Goal: Communication & Community: Answer question/provide support

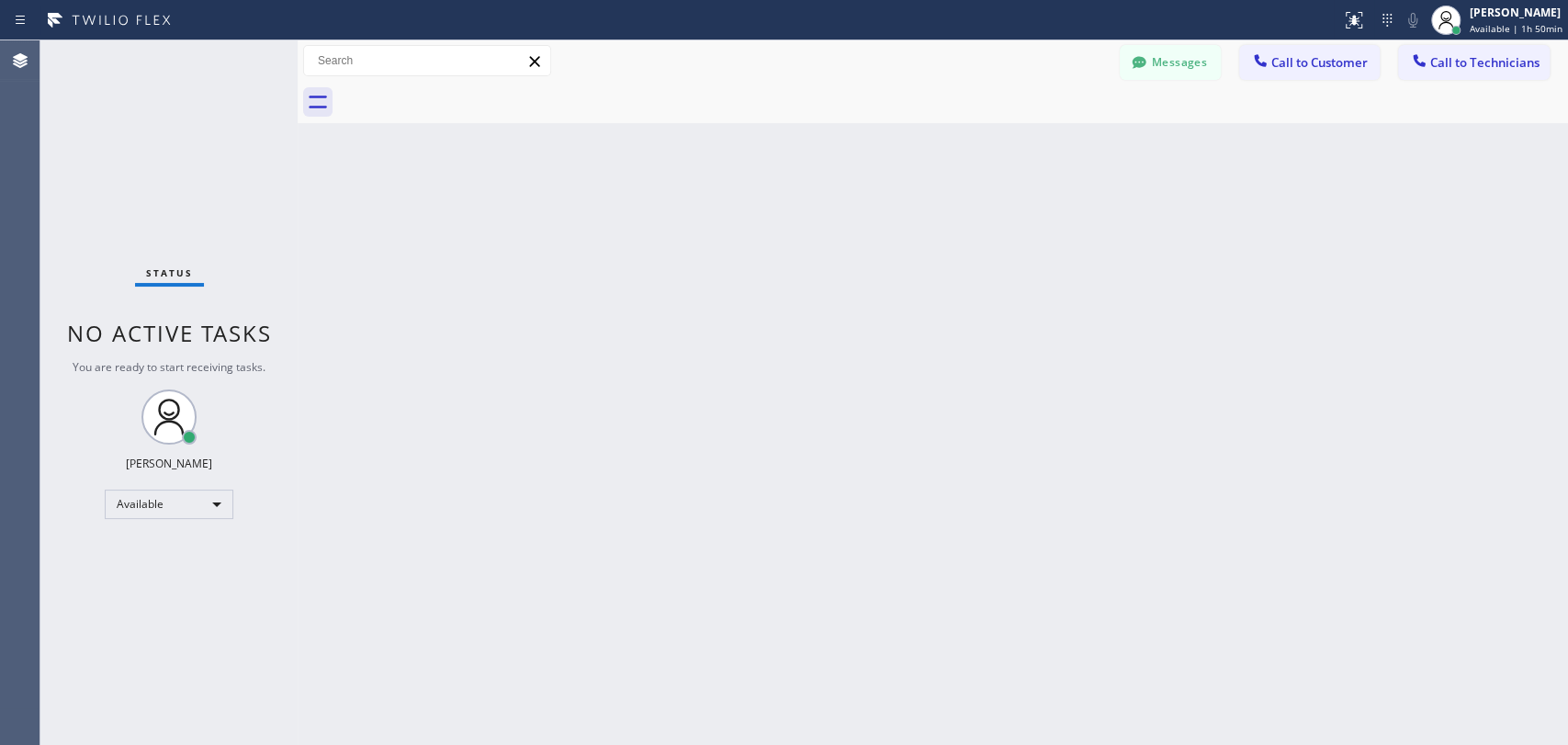
click at [1479, 64] on span "Call to Technicians" at bounding box center [1485, 62] width 109 height 16
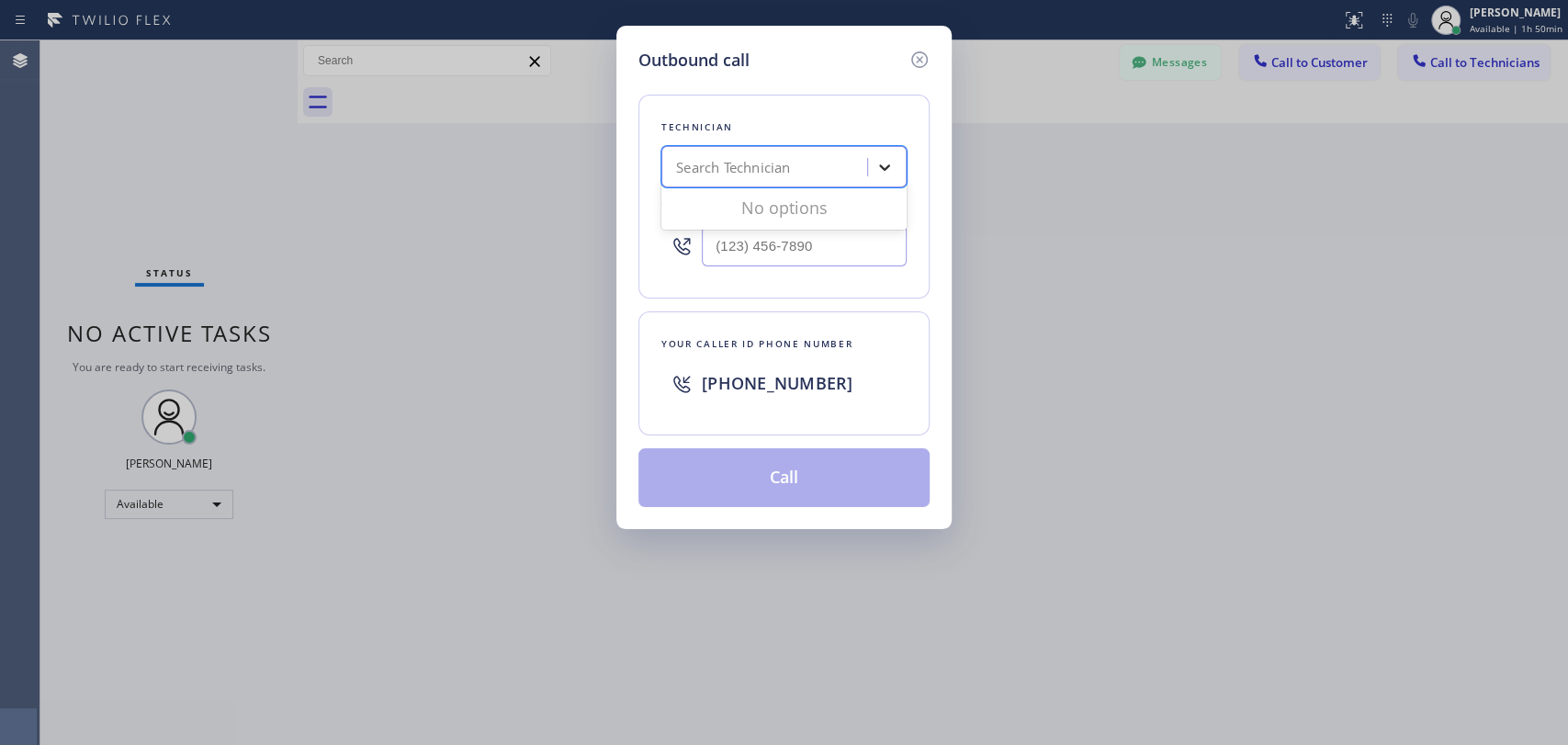
click at [873, 172] on div at bounding box center [884, 168] width 33 height 33
type input "[DEMOGRAPHIC_DATA]"
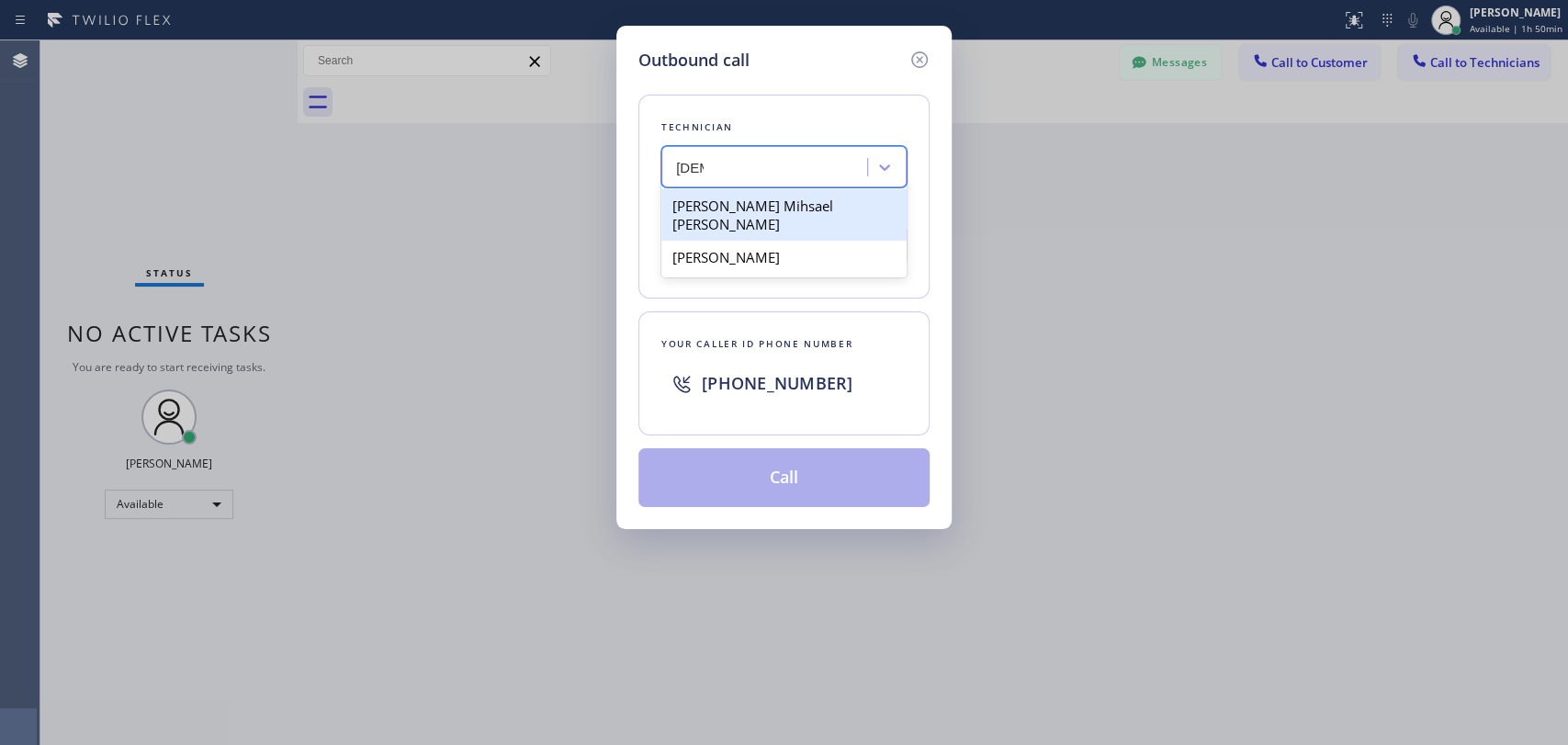
click at [774, 211] on div "[PERSON_NAME] Mihsael [PERSON_NAME]" at bounding box center [784, 214] width 245 height 51
type input "[PHONE_NUMBER]"
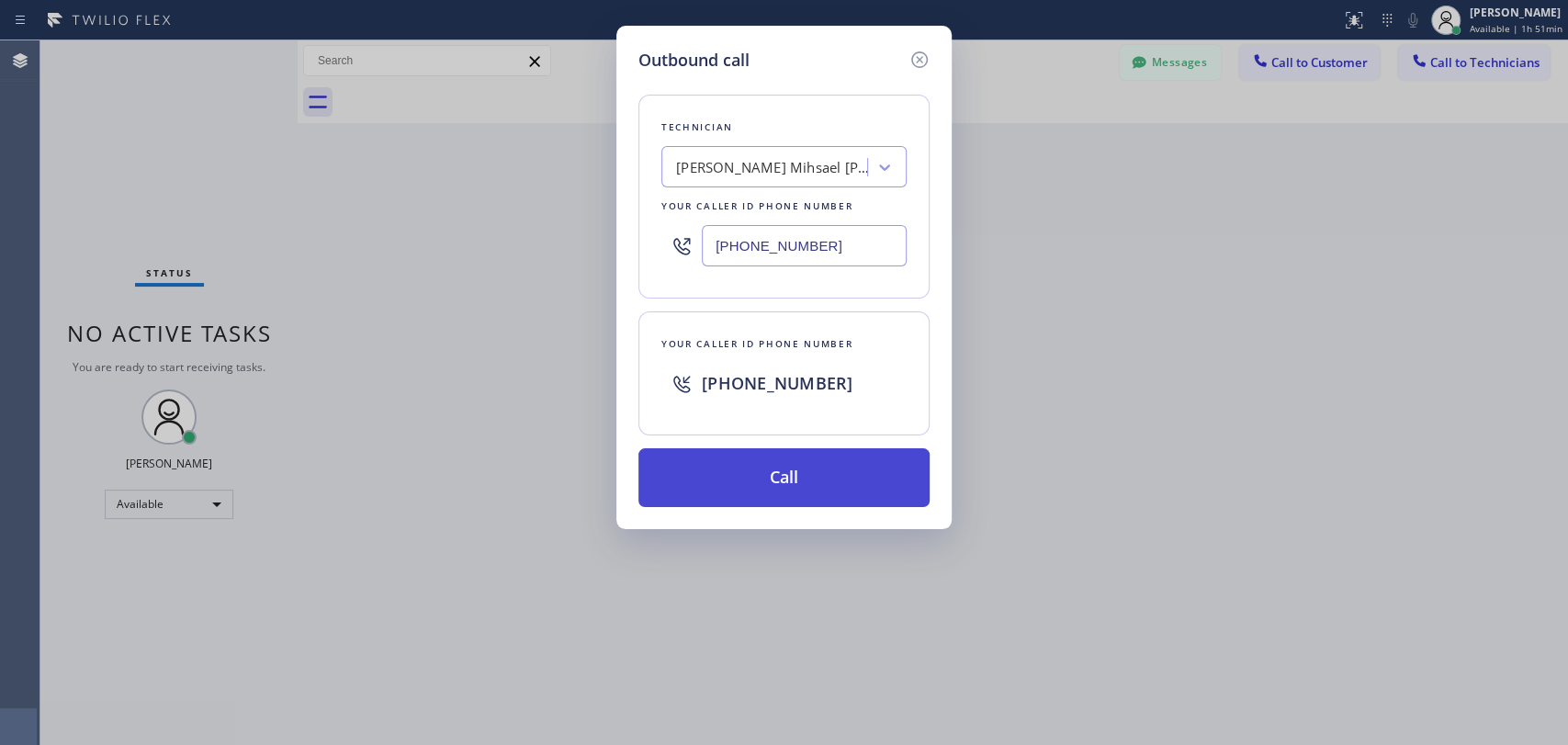
click at [826, 475] on button "Call" at bounding box center [784, 478] width 292 height 59
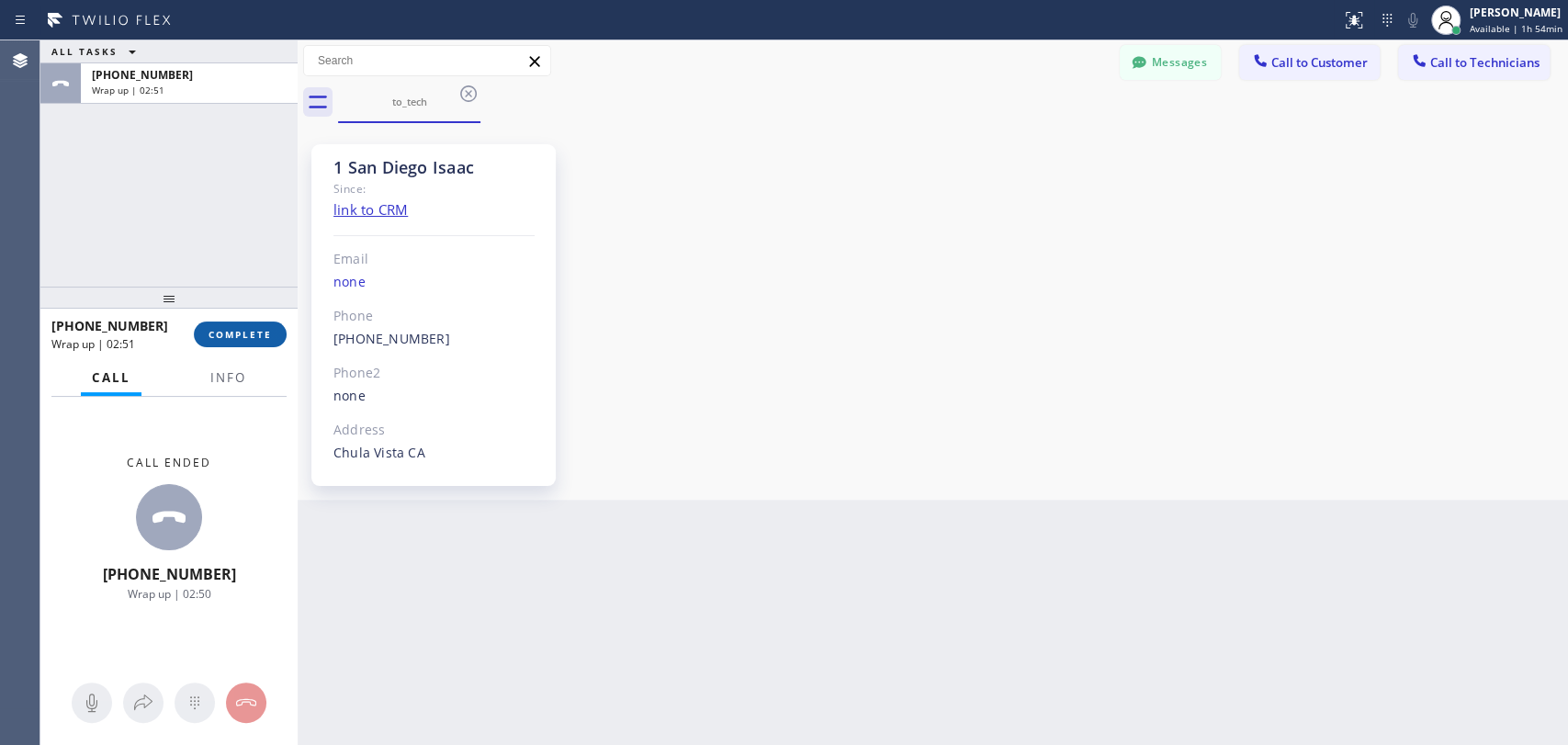
click at [241, 341] on button "COMPLETE" at bounding box center [240, 334] width 93 height 26
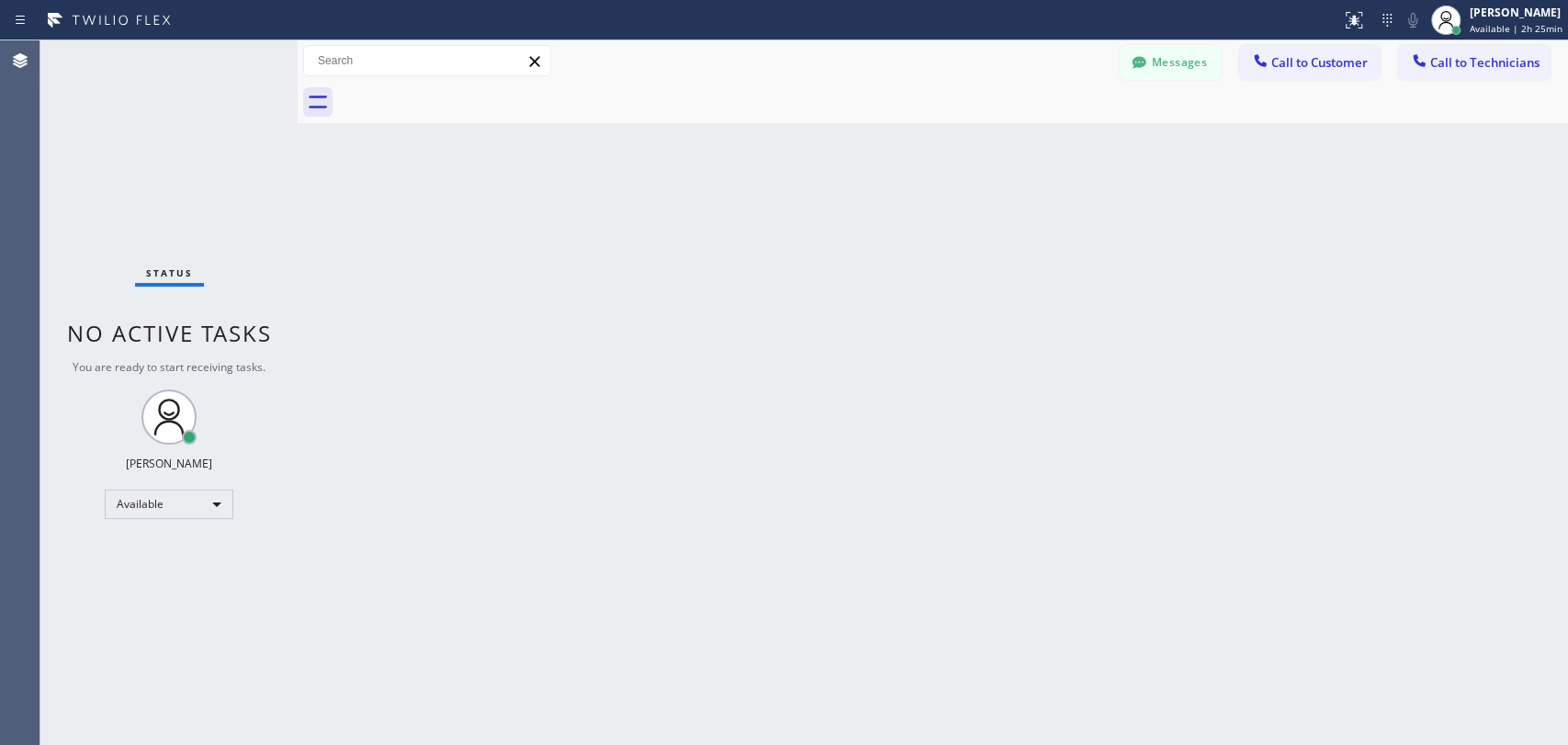
drag, startPoint x: 1332, startPoint y: 389, endPoint x: 1269, endPoint y: 369, distance: 66.1
click at [1332, 388] on div "Back to Dashboard Change Sender ID Customers Technicians NC [PERSON_NAME] [DATE…" at bounding box center [933, 392] width 1271 height 704
click at [161, 516] on div "Available" at bounding box center [169, 504] width 129 height 29
click at [161, 528] on li "Offline" at bounding box center [168, 528] width 125 height 22
click at [1443, 18] on circle at bounding box center [1448, 16] width 10 height 10
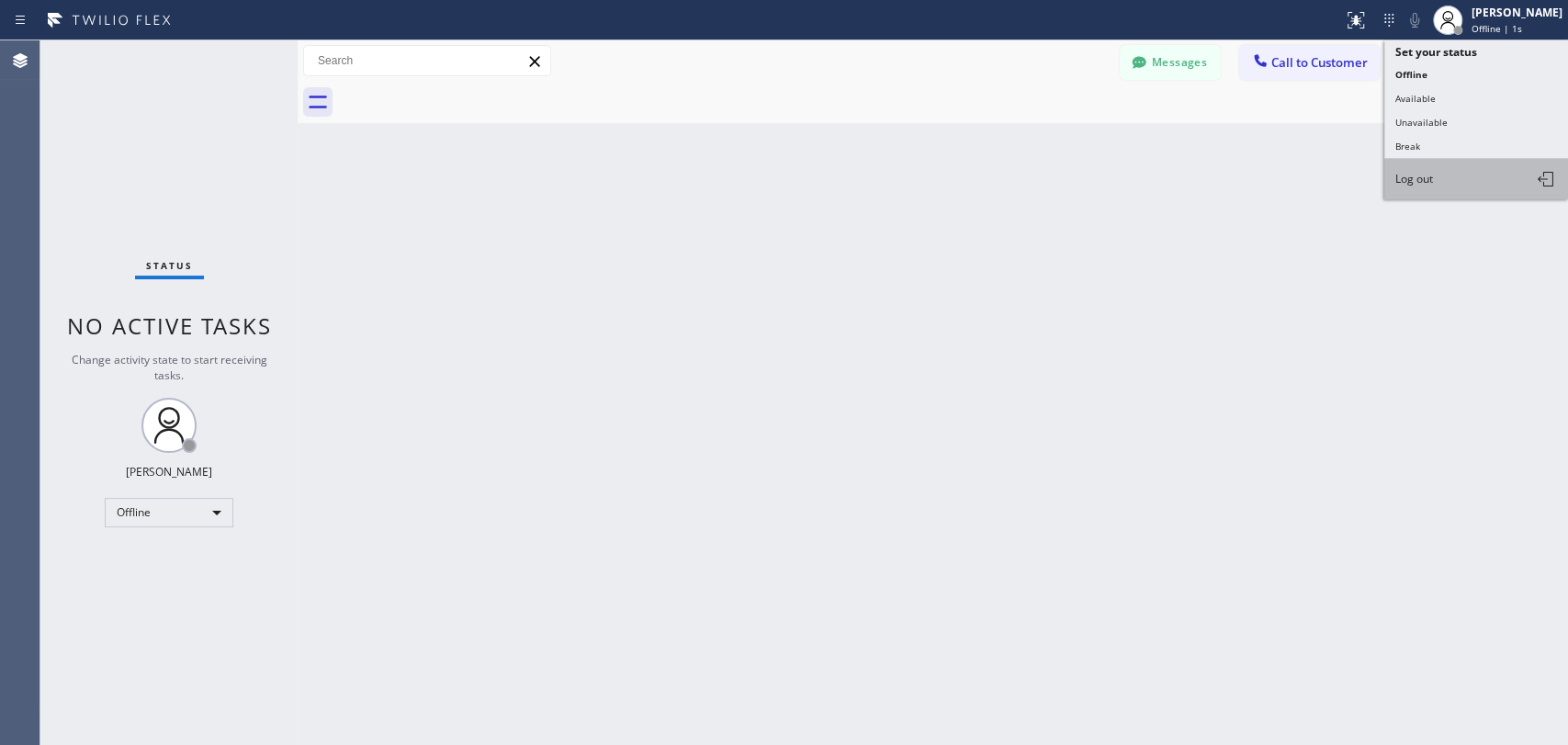
click at [1419, 187] on button "Log out" at bounding box center [1476, 179] width 184 height 41
